Goal: Use online tool/utility: Utilize a website feature to perform a specific function

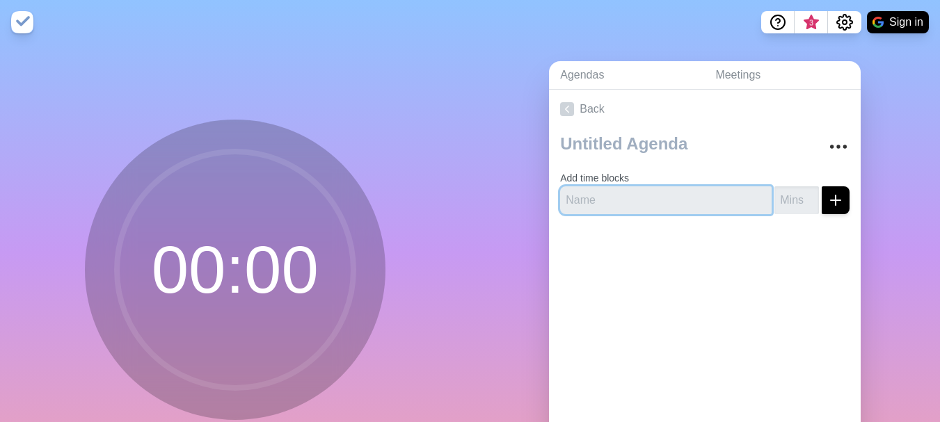
click at [733, 195] on input "text" at bounding box center [666, 200] width 212 height 28
type input "N"
type input "MISI"
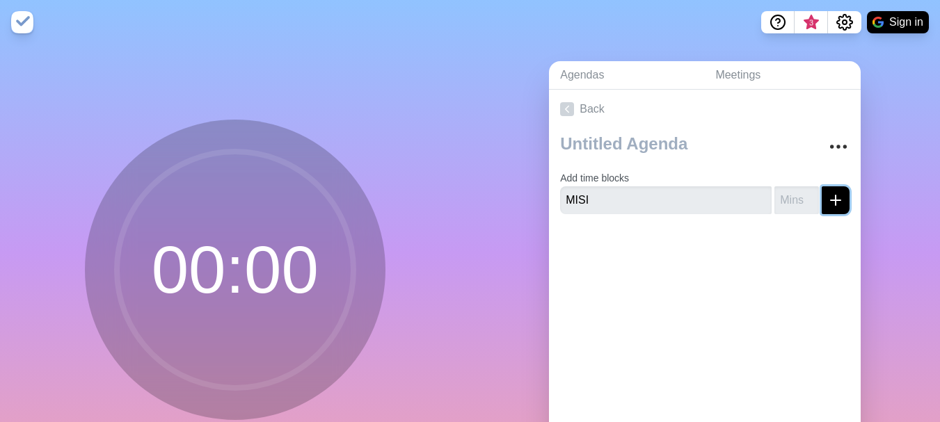
click at [827, 202] on icon "submit" at bounding box center [835, 200] width 17 height 17
type input "1"
click at [790, 195] on input "1" at bounding box center [796, 200] width 45 height 28
click at [822, 209] on button "submit" at bounding box center [836, 200] width 28 height 28
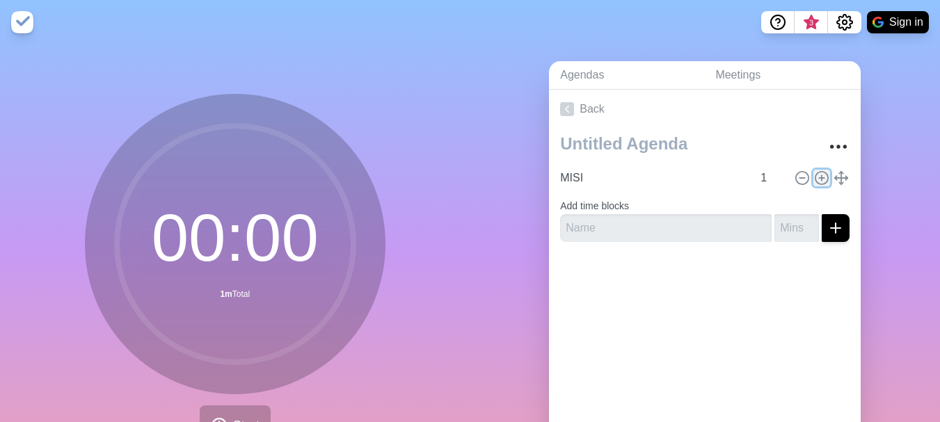
click at [814, 180] on icon at bounding box center [821, 177] width 15 height 15
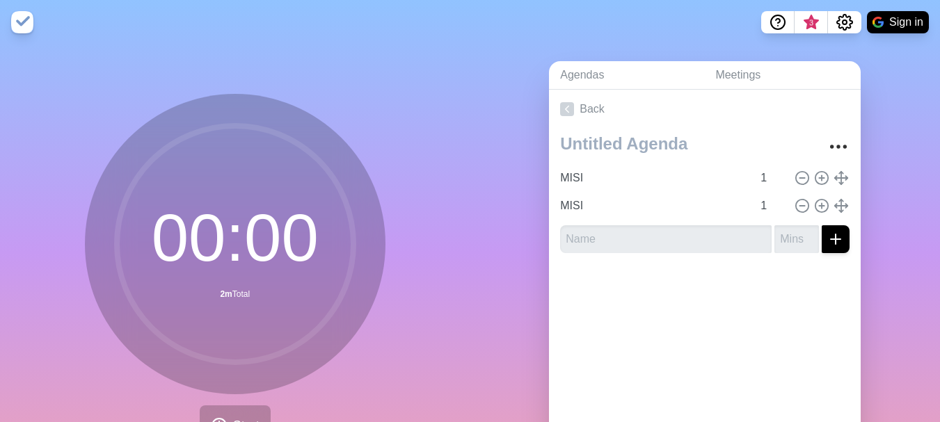
click at [307, 228] on circle at bounding box center [235, 244] width 237 height 237
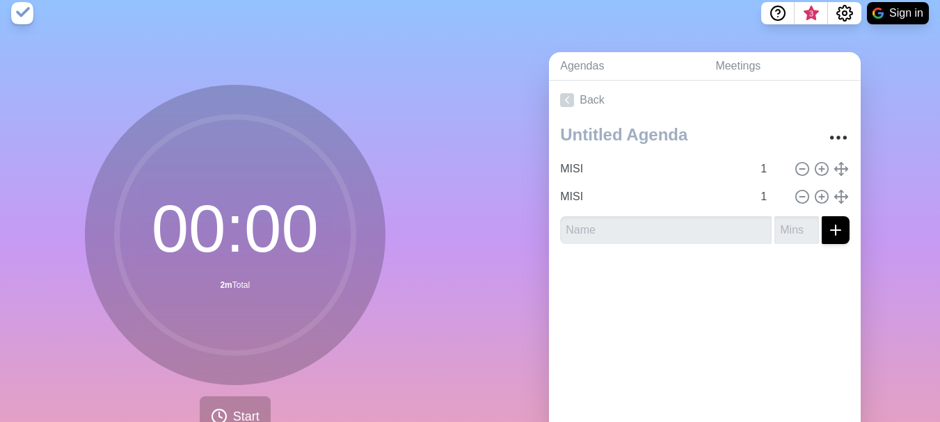
scroll to position [95, 0]
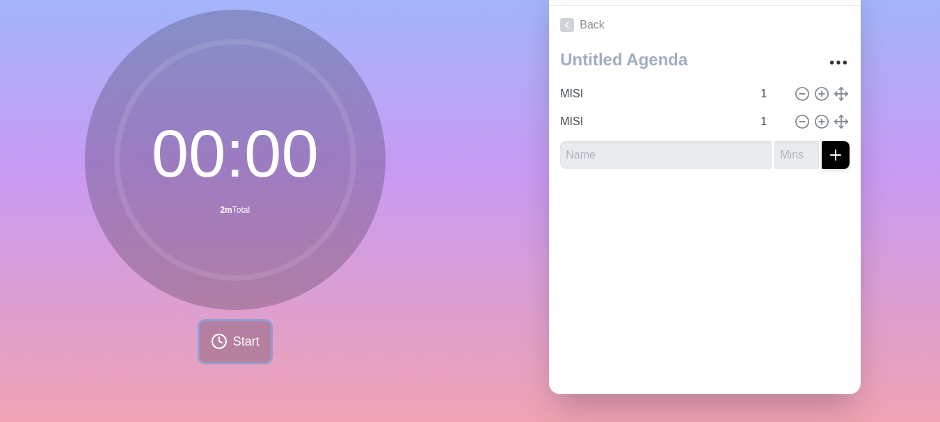
click at [237, 333] on span "Start" at bounding box center [246, 342] width 26 height 19
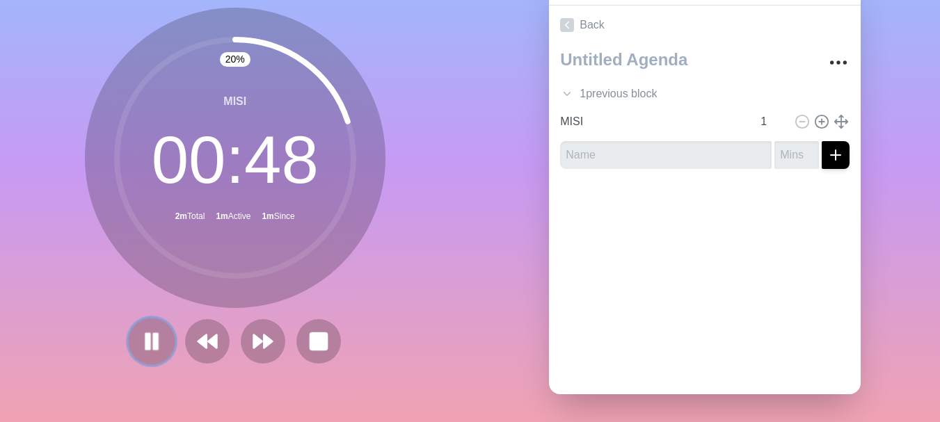
click at [154, 334] on rect at bounding box center [156, 341] width 4 height 15
